Goal: Task Accomplishment & Management: Use online tool/utility

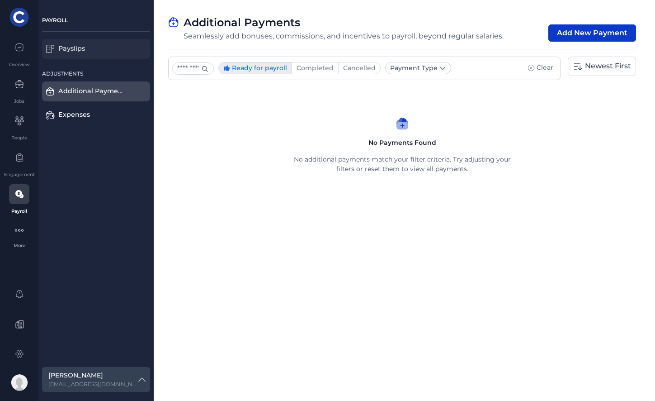
click at [67, 46] on div "Payslips" at bounding box center [91, 49] width 66 height 10
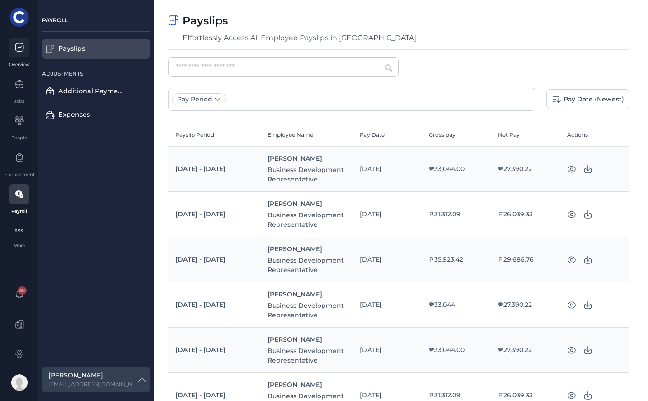
click at [28, 51] on div at bounding box center [19, 48] width 20 height 20
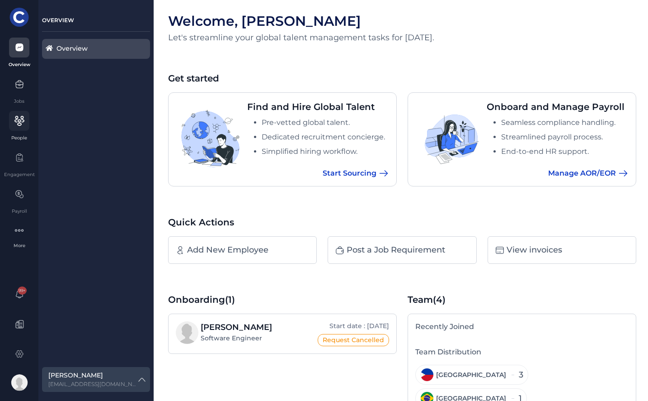
click at [24, 129] on div at bounding box center [19, 121] width 20 height 20
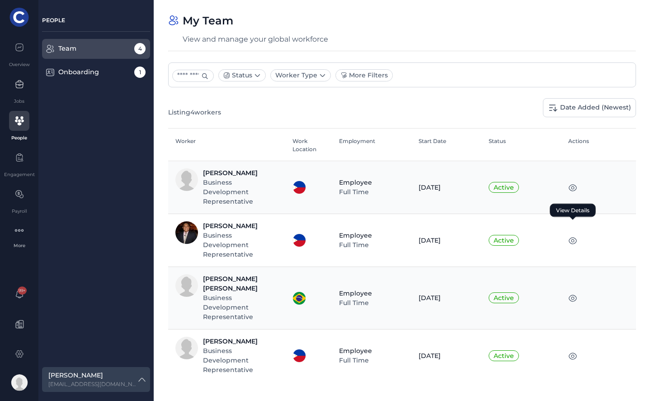
click at [577, 237] on icon at bounding box center [573, 240] width 8 height 7
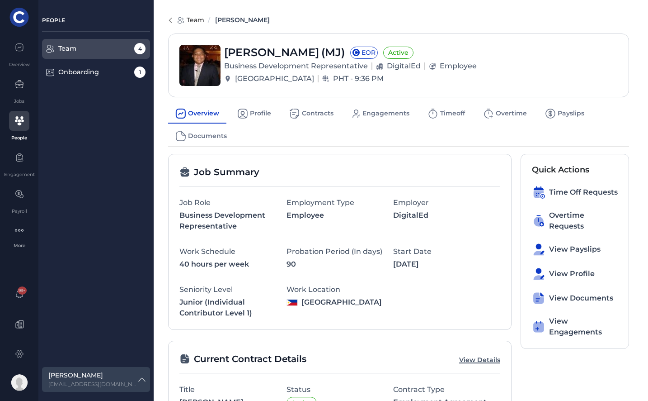
click at [177, 24] on link "Team" at bounding box center [190, 19] width 27 height 11
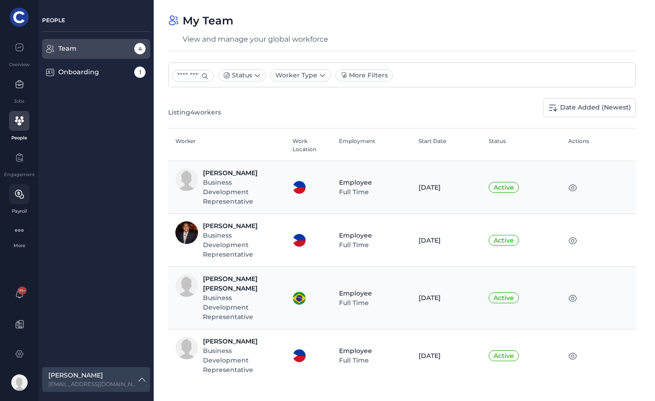
click at [23, 196] on icon at bounding box center [21, 196] width 4 height 4
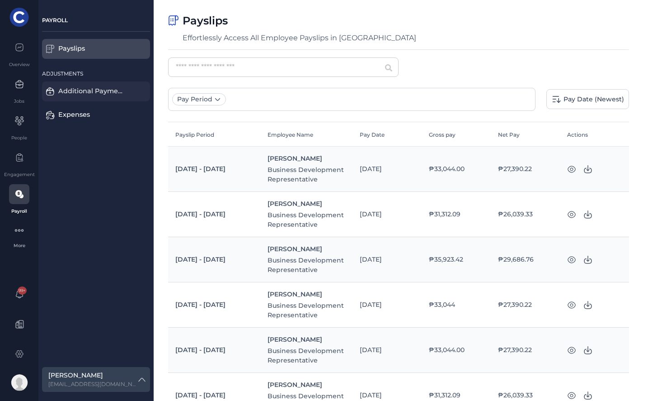
click at [62, 87] on div "Additional Payments" at bounding box center [91, 91] width 66 height 10
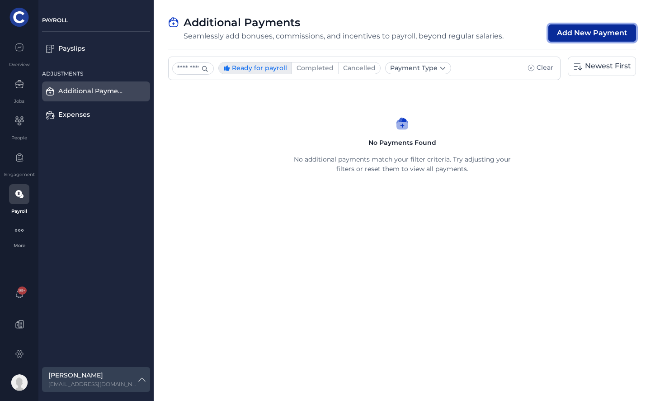
click at [561, 31] on button "Add New Payment" at bounding box center [593, 32] width 88 height 17
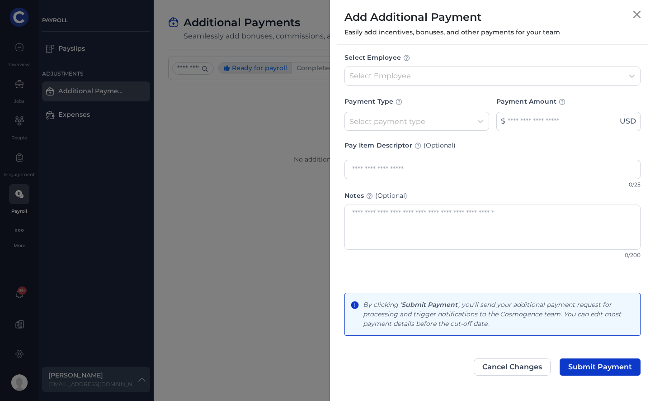
click at [396, 86] on div "Payment Type Select payment type $ Payment Amount USD" at bounding box center [493, 108] width 296 height 47
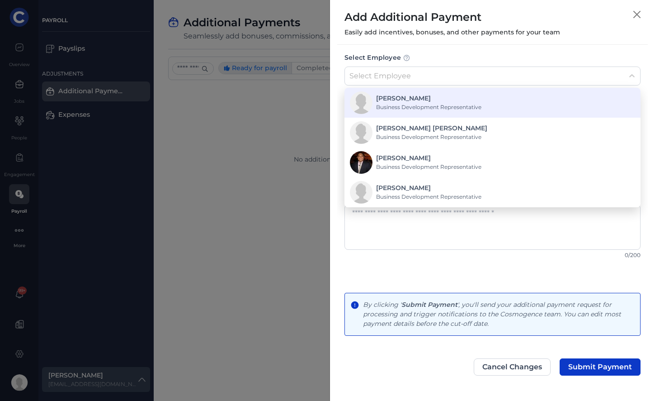
click at [392, 69] on div at bounding box center [485, 75] width 270 height 13
click at [482, 101] on div "[PERSON_NAME] Business Development Representative" at bounding box center [492, 102] width 285 height 23
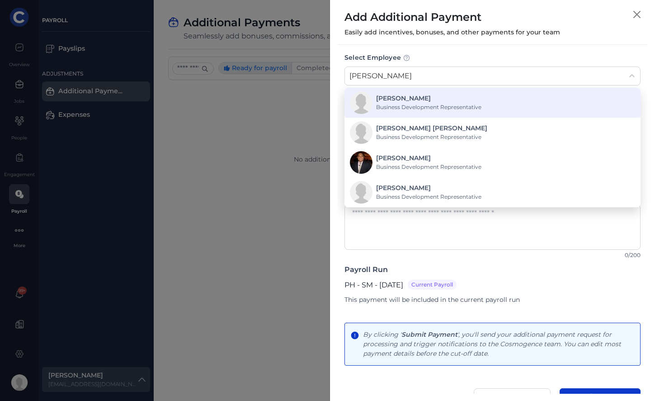
click at [415, 101] on div "[PERSON_NAME]" at bounding box center [428, 98] width 105 height 9
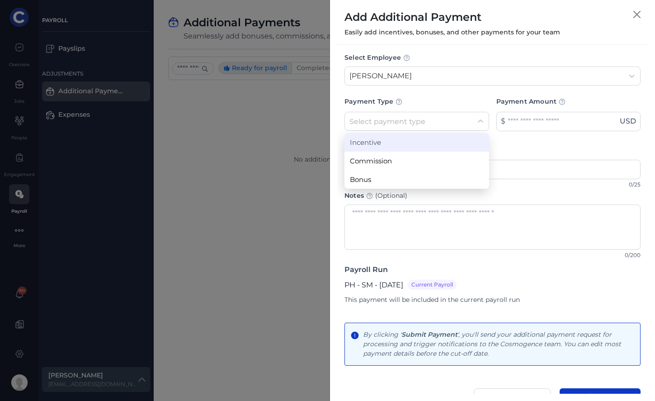
click at [402, 121] on div "Select payment type" at bounding box center [409, 121] width 118 height 9
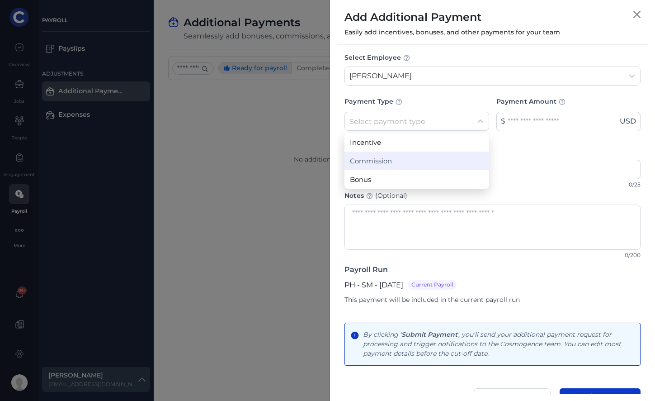
click at [392, 167] on div "Commission" at bounding box center [417, 160] width 145 height 19
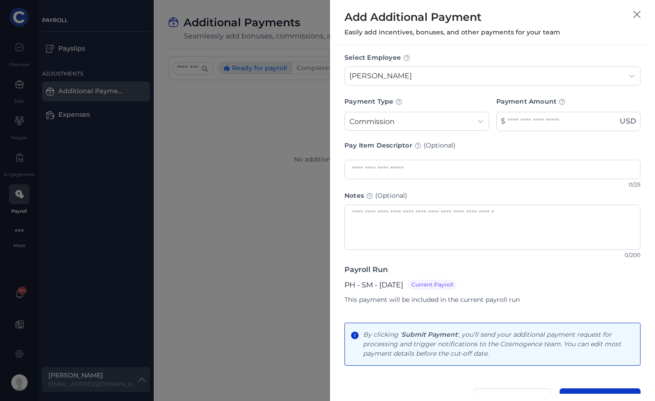
click at [520, 126] on input "Payment Amount" at bounding box center [569, 121] width 145 height 19
type input "*****"
click at [444, 164] on input "text" at bounding box center [493, 169] width 296 height 19
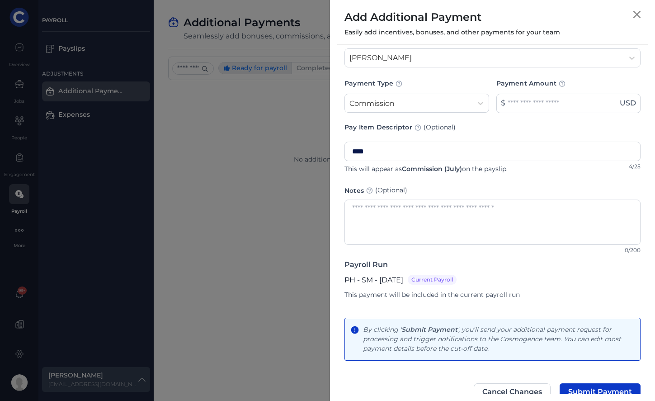
scroll to position [36, 0]
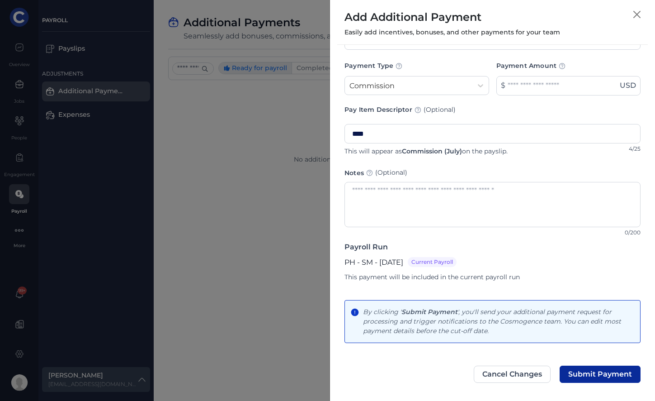
type input "****"
click at [598, 368] on button "Submit Payment" at bounding box center [600, 373] width 81 height 17
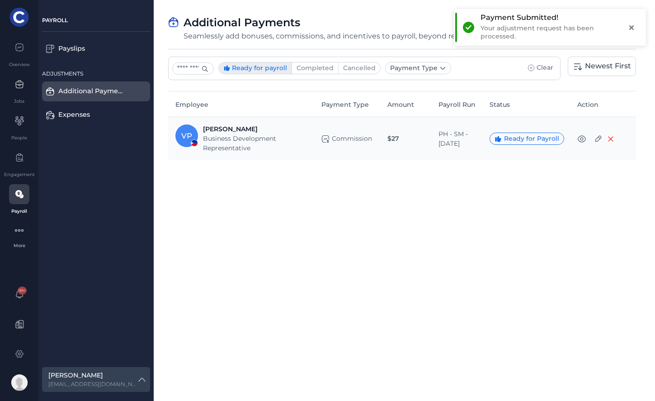
click at [632, 27] on button "close" at bounding box center [632, 27] width 16 height 16
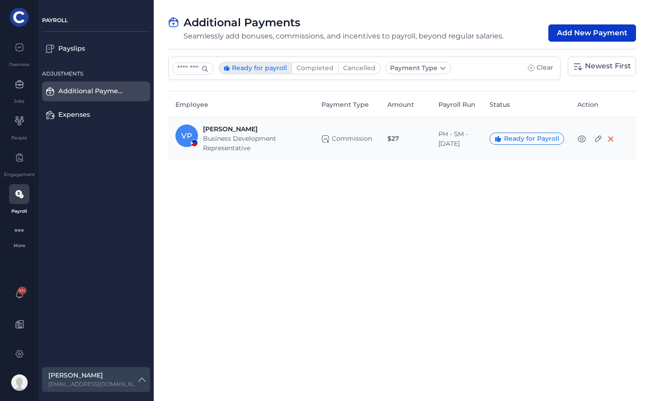
click at [583, 33] on div "Payment Submitted! Your adjustment request has been processed." at bounding box center [550, 30] width 196 height 47
click at [578, 33] on button "Add New Payment" at bounding box center [593, 32] width 88 height 17
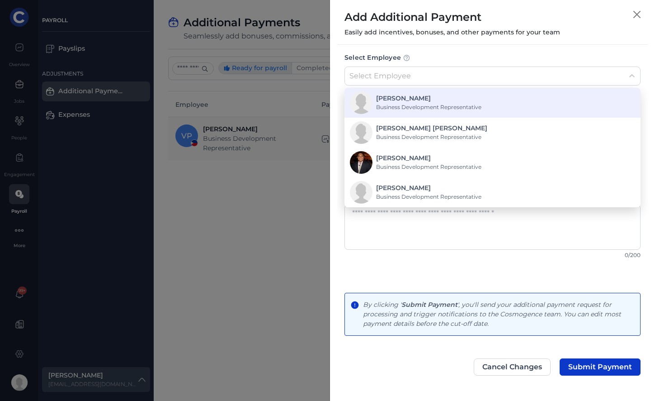
click at [413, 70] on div at bounding box center [485, 75] width 270 height 13
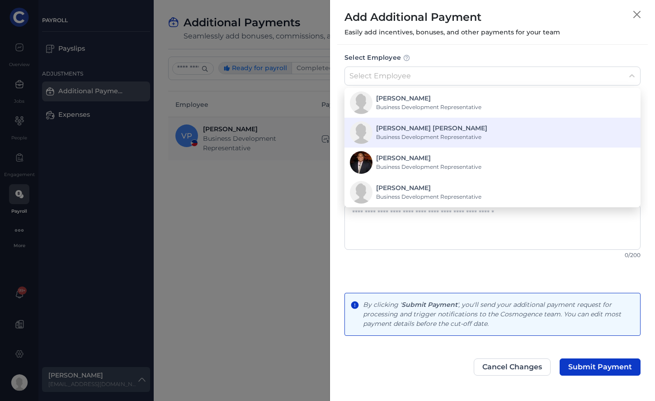
click at [402, 128] on div "[PERSON_NAME] [PERSON_NAME]" at bounding box center [431, 127] width 111 height 9
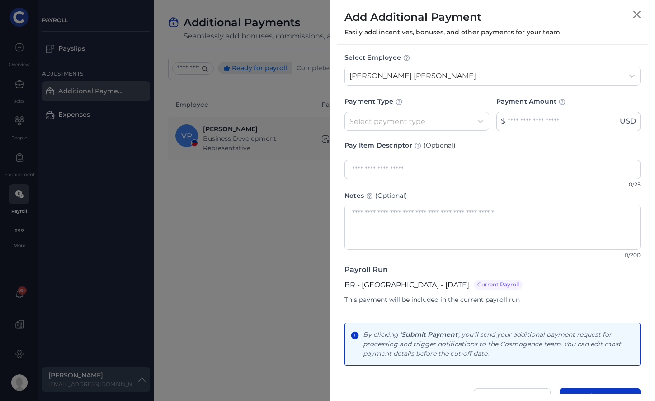
click at [398, 120] on div "Select payment type" at bounding box center [409, 121] width 118 height 9
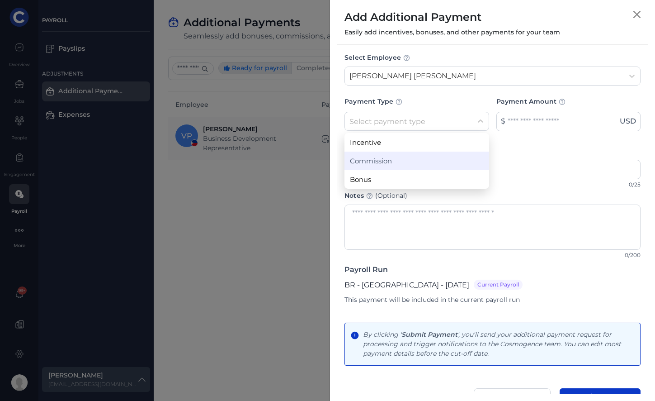
click at [388, 163] on div "Commission" at bounding box center [417, 160] width 145 height 19
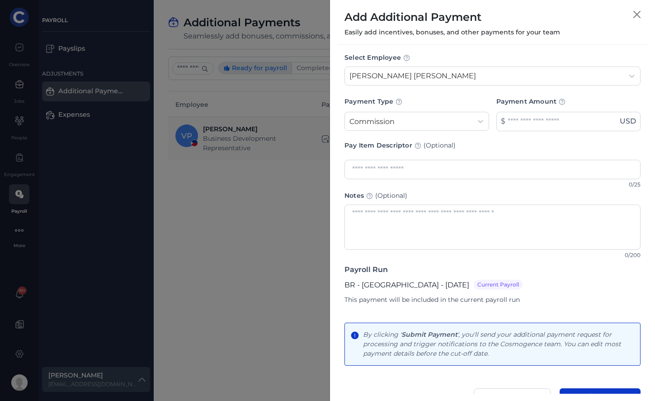
click at [534, 124] on input "Payment Amount" at bounding box center [569, 121] width 145 height 19
type input "*****"
click at [521, 173] on input "text" at bounding box center [493, 169] width 296 height 19
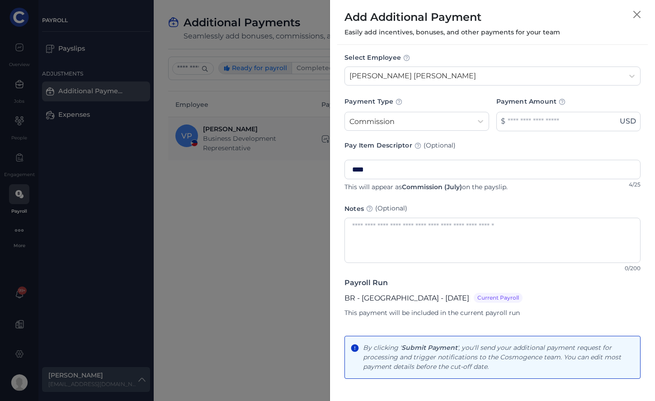
type input "****"
click at [455, 200] on div "Select Employee [PERSON_NAME] [PERSON_NAME] Payment Type Commission $ Payment A…" at bounding box center [493, 188] width 296 height 273
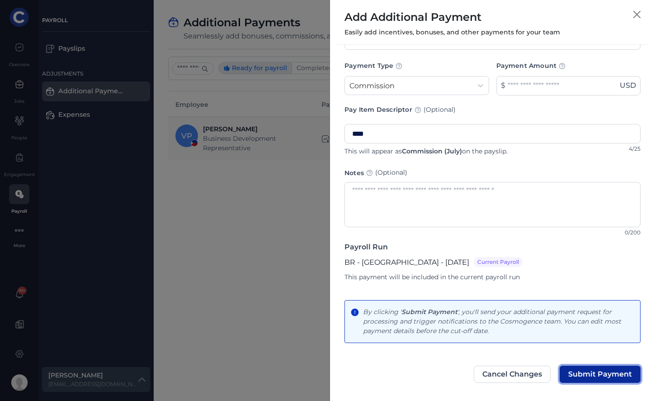
click at [576, 372] on span "Submit Payment" at bounding box center [600, 373] width 64 height 7
